Goal: Task Accomplishment & Management: Use online tool/utility

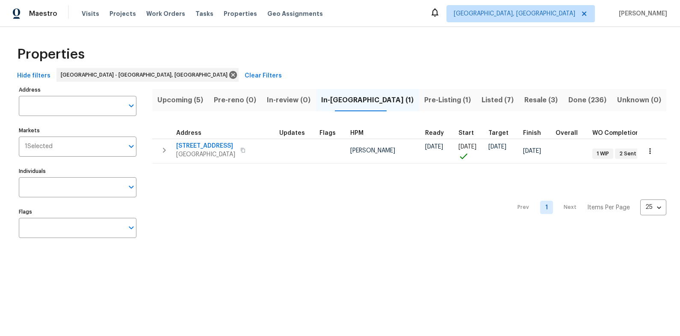
click at [476, 106] on button "Listed (7)" at bounding box center [497, 100] width 43 height 22
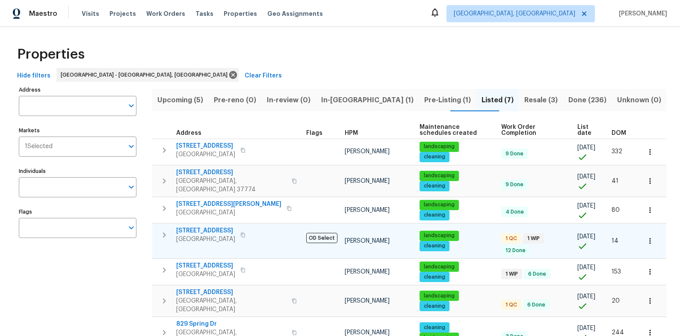
click at [209, 226] on span "[STREET_ADDRESS]" at bounding box center [205, 230] width 59 height 9
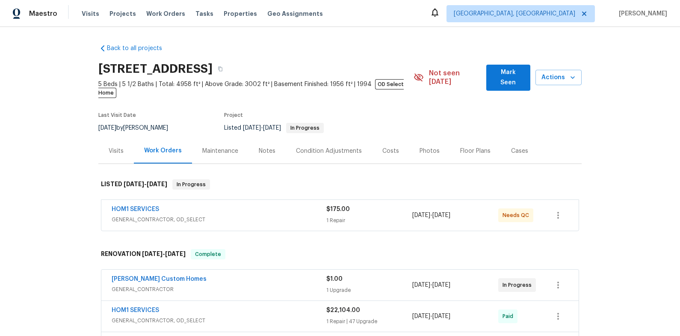
click at [221, 205] on div "HOM1 SERVICES" at bounding box center [219, 210] width 215 height 10
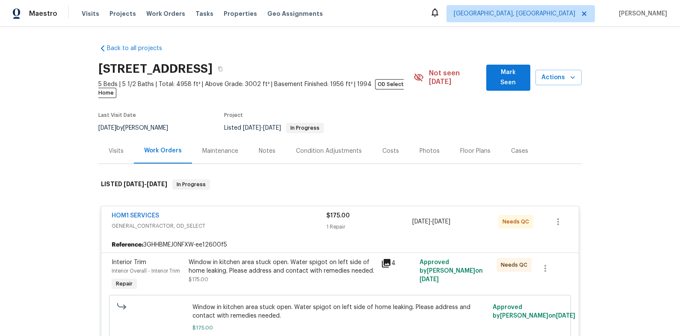
click at [251, 267] on div "Window in kitchen area stuck open. Water spigot on left side of home leaking. P…" at bounding box center [282, 271] width 187 height 26
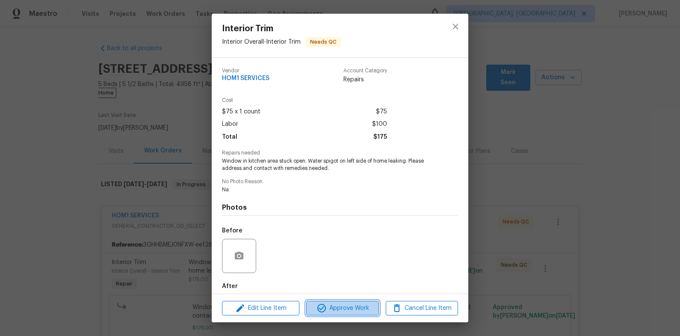
click at [329, 301] on button "Approve Work" at bounding box center [342, 308] width 72 height 15
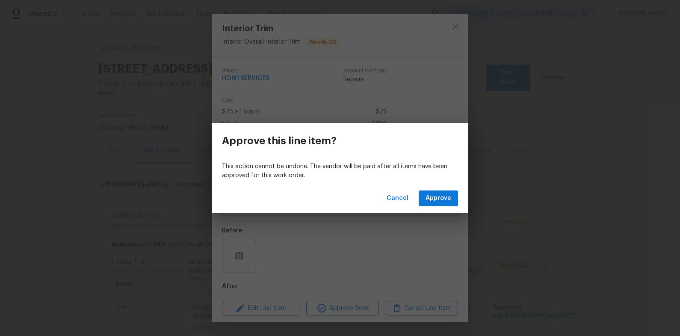
click at [443, 207] on div "Cancel Approve" at bounding box center [340, 199] width 257 height 30
click at [439, 199] on span "Approve" at bounding box center [439, 198] width 26 height 11
